Goal: Task Accomplishment & Management: Use online tool/utility

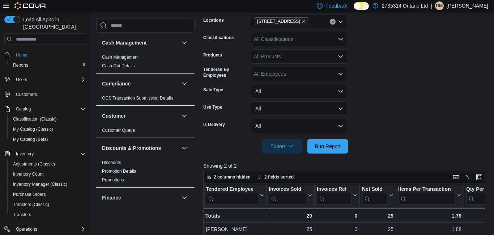
scroll to position [459, 0]
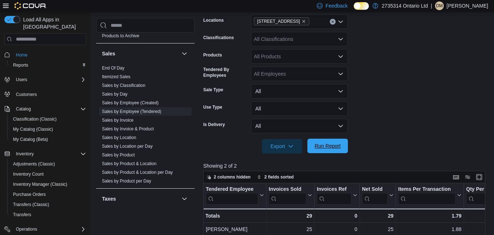
click at [331, 152] on span "Run Report" at bounding box center [328, 146] width 32 height 14
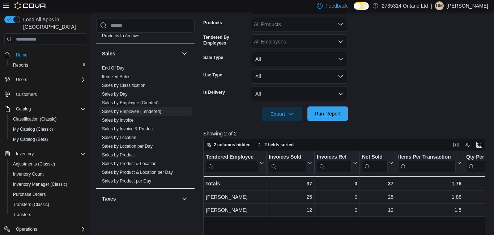
scroll to position [192, 0]
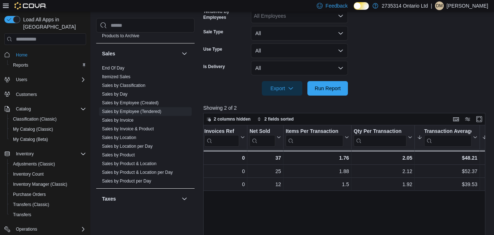
click at [389, 203] on div "Tendered Employee Click to view column header actions Invoices Sold Click to vi…" at bounding box center [344, 212] width 282 height 175
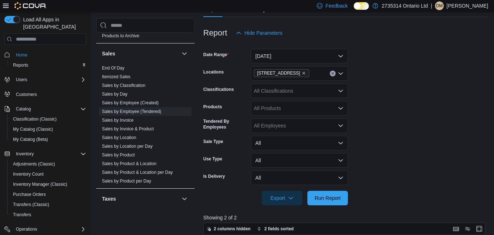
scroll to position [74, 0]
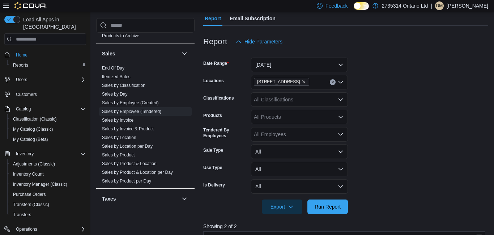
click at [332, 82] on icon "Clear input" at bounding box center [333, 82] width 2 height 2
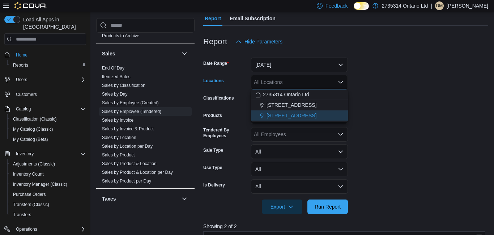
click at [308, 117] on span "[STREET_ADDRESS]" at bounding box center [292, 115] width 50 height 7
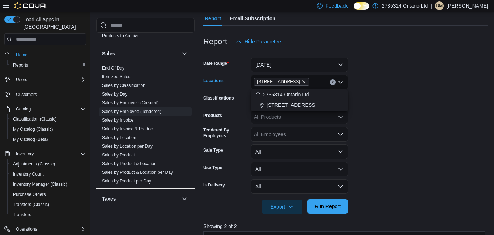
click at [329, 213] on span "Run Report" at bounding box center [328, 206] width 32 height 14
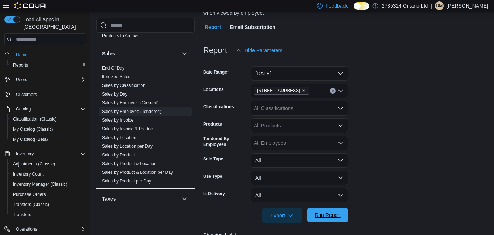
scroll to position [64, 0]
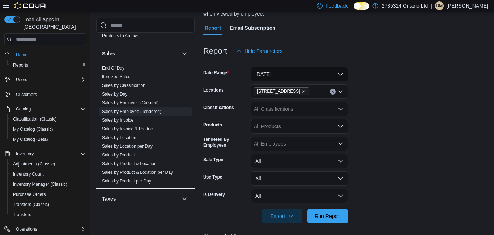
click at [344, 73] on button "[DATE]" at bounding box center [299, 74] width 97 height 14
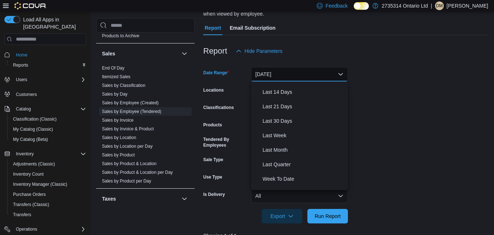
scroll to position [84, 0]
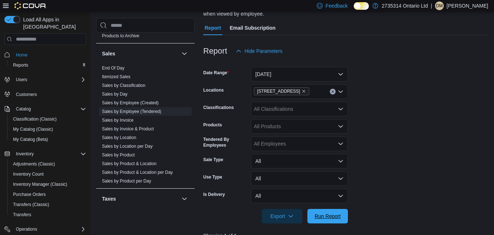
click at [327, 220] on span "Run Report" at bounding box center [328, 216] width 32 height 14
click at [337, 76] on button "[DATE]" at bounding box center [299, 74] width 97 height 14
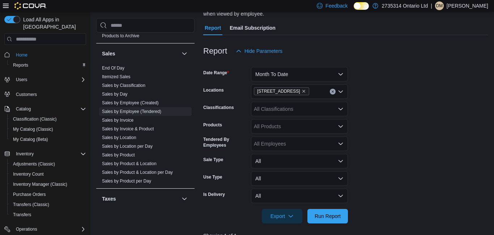
scroll to position [108, 0]
click at [380, 104] on form "Date Range Month To Date Locations [STREET_ADDRESS] Classifications All Classif…" at bounding box center [345, 140] width 285 height 165
click at [329, 212] on span "Run Report" at bounding box center [328, 215] width 32 height 14
click at [444, 185] on form "Date Range Month To Date Locations [STREET_ADDRESS] Classifications All Classif…" at bounding box center [345, 140] width 285 height 165
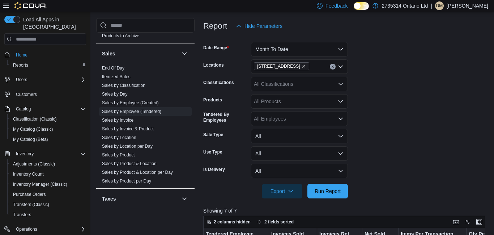
scroll to position [78, 0]
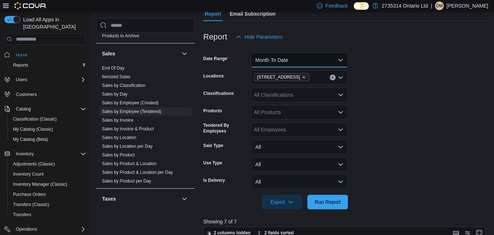
click at [340, 63] on button "Month To Date" at bounding box center [299, 60] width 97 height 14
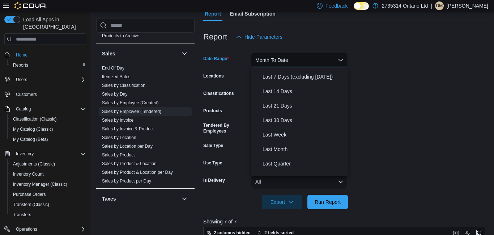
scroll to position [0, 0]
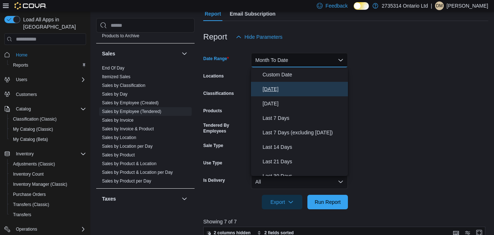
click at [282, 93] on span "[DATE]" at bounding box center [304, 89] width 82 height 9
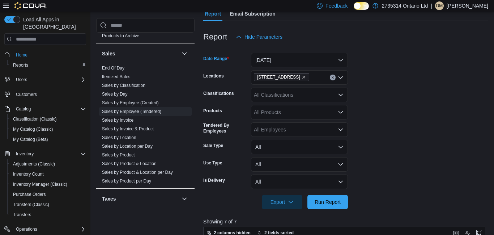
click at [326, 79] on div "[STREET_ADDRESS]" at bounding box center [299, 77] width 97 height 14
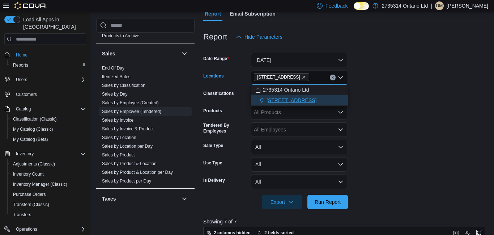
click at [307, 102] on span "[STREET_ADDRESS]" at bounding box center [292, 100] width 50 height 7
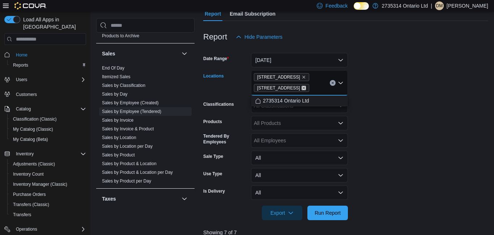
click at [303, 89] on icon "Remove 791 Front Rd Unit B2 from selection in this group" at bounding box center [303, 88] width 3 height 3
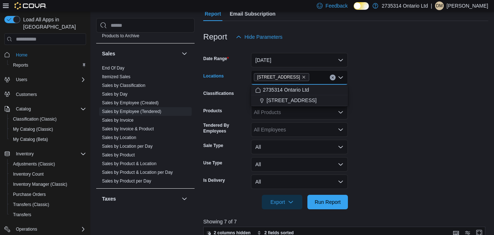
click at [379, 125] on form "Date Range [DATE] Locations [STREET_ADDRESS] Selected. [STREET_ADDRESS] S. Pres…" at bounding box center [345, 126] width 285 height 165
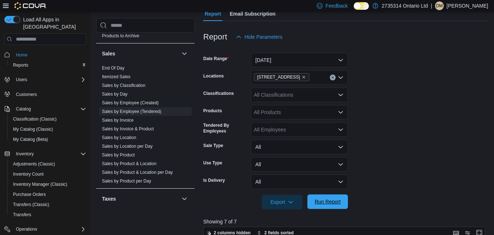
click at [328, 205] on span "Run Report" at bounding box center [328, 201] width 26 height 7
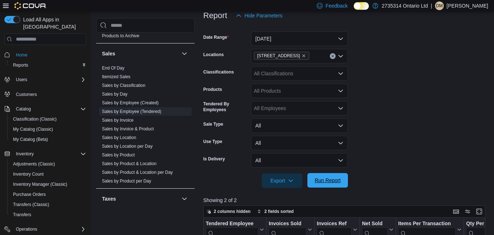
scroll to position [89, 0]
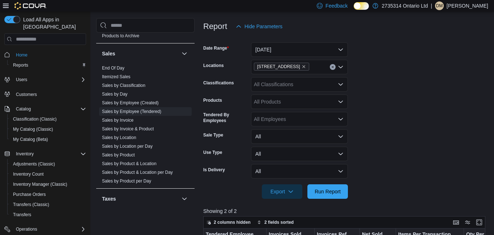
click at [366, 210] on p "Showing 2 of 2" at bounding box center [345, 210] width 285 height 7
click at [343, 52] on button "[DATE]" at bounding box center [299, 49] width 97 height 14
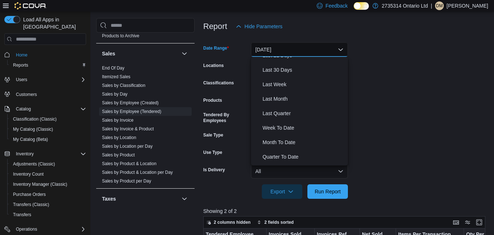
scroll to position [108, 0]
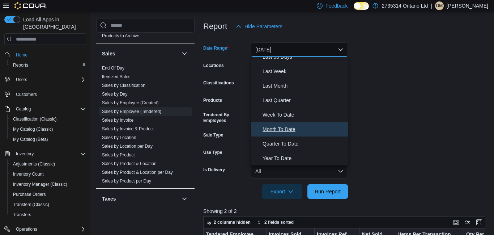
click at [295, 132] on span "Month To Date" at bounding box center [304, 129] width 82 height 9
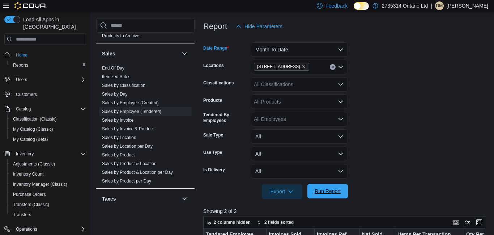
click at [329, 195] on span "Run Report" at bounding box center [328, 191] width 32 height 14
